Goal: Task Accomplishment & Management: Use online tool/utility

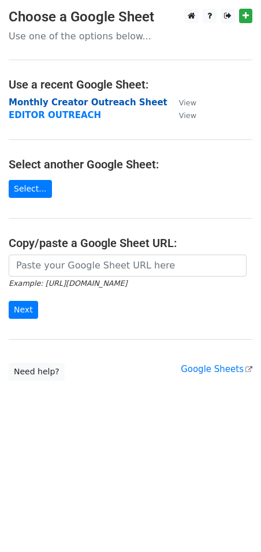
click at [62, 99] on strong "Monthly Creator Outreach Sheet" at bounding box center [88, 102] width 159 height 10
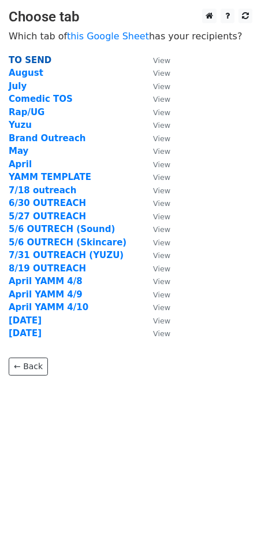
click at [37, 61] on strong "TO SEND" at bounding box center [30, 60] width 43 height 10
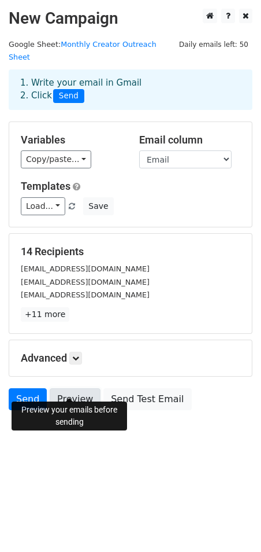
click at [80, 388] on link "Preview" at bounding box center [75, 399] width 51 height 22
click at [17, 388] on link "Send" at bounding box center [28, 399] width 38 height 22
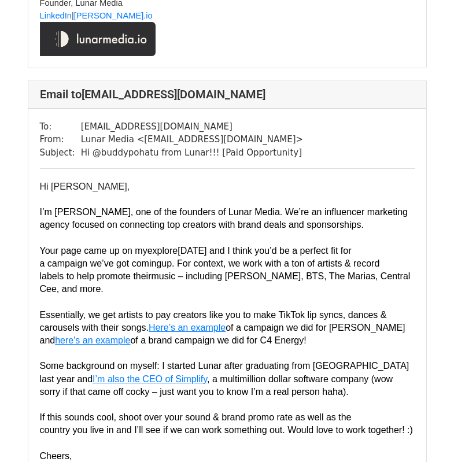
scroll to position [2602, 0]
